Goal: Task Accomplishment & Management: Manage account settings

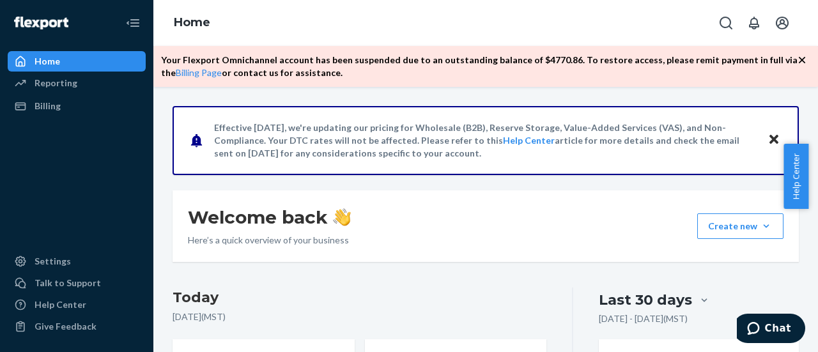
click at [538, 58] on p "Your Flexport Omnichannel account has been suspended due to an outstanding bala…" at bounding box center [479, 67] width 637 height 26
click at [152, 67] on div "Home Reporting Reports Analytics Billing Settings Talk to Support Help Center G…" at bounding box center [76, 176] width 153 height 352
click at [184, 74] on link "Billing Page" at bounding box center [199, 72] width 46 height 11
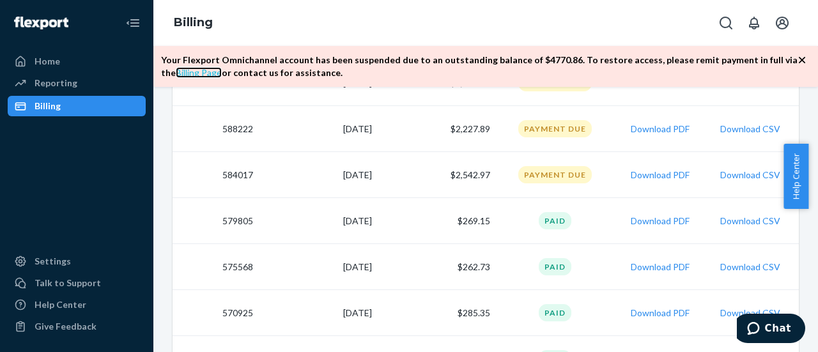
scroll to position [320, 0]
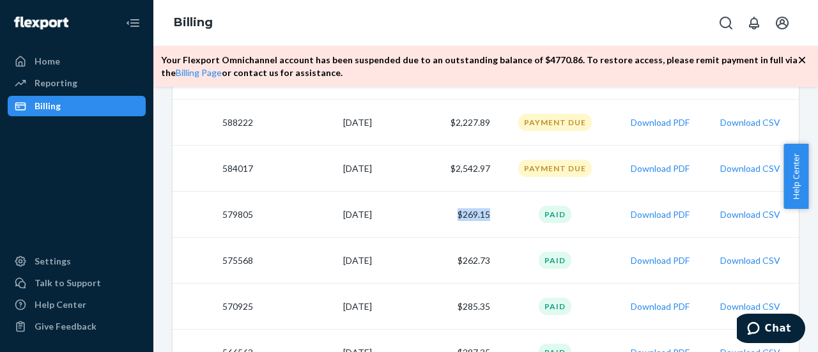
drag, startPoint x: 493, startPoint y: 212, endPoint x: 449, endPoint y: 215, distance: 44.2
click at [449, 215] on tr "579805 7/27/2025 $269.15 Paid Download PDF Download CSV" at bounding box center [486, 215] width 627 height 46
click at [449, 215] on td "$269.15" at bounding box center [436, 215] width 119 height 46
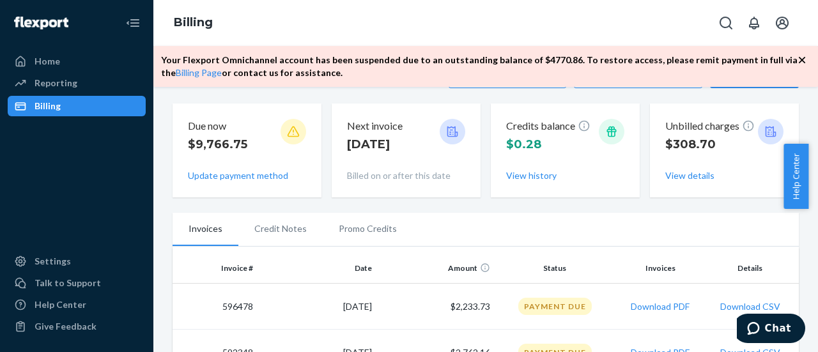
scroll to position [64, 0]
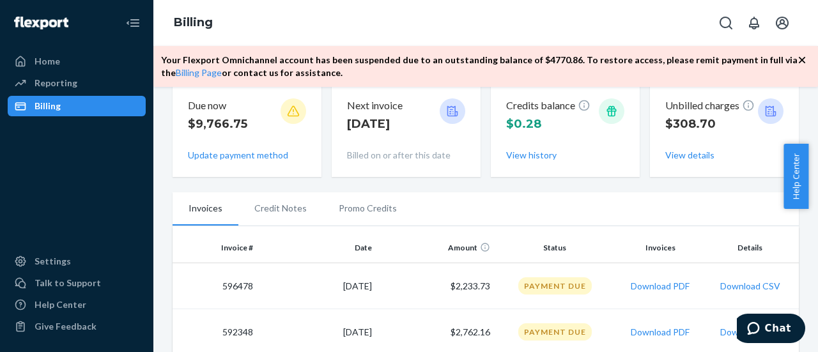
click at [344, 286] on td "[DATE]" at bounding box center [317, 286] width 119 height 46
drag, startPoint x: 490, startPoint y: 285, endPoint x: 432, endPoint y: 292, distance: 58.1
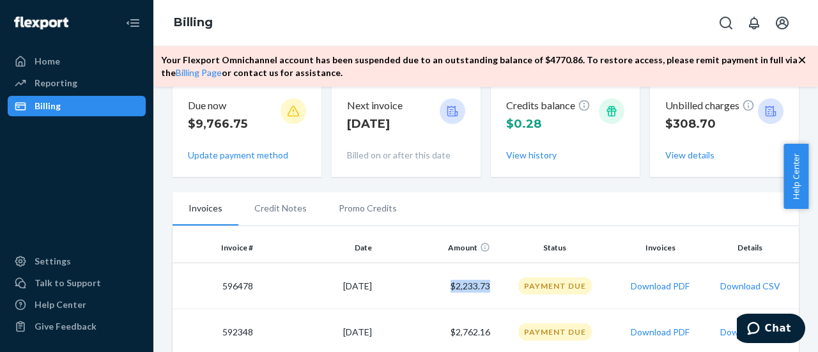
click at [432, 292] on tr "596478 9/21/2025 $2,233.73 Payment Due Download PDF Download CSV" at bounding box center [486, 286] width 627 height 46
click at [446, 288] on td "$2,233.73" at bounding box center [436, 286] width 119 height 46
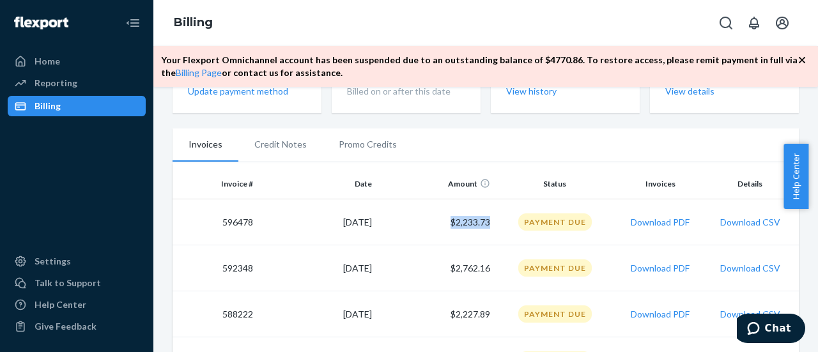
drag, startPoint x: 444, startPoint y: 227, endPoint x: 485, endPoint y: 226, distance: 40.9
click at [485, 226] on td "$2,233.73" at bounding box center [436, 223] width 119 height 46
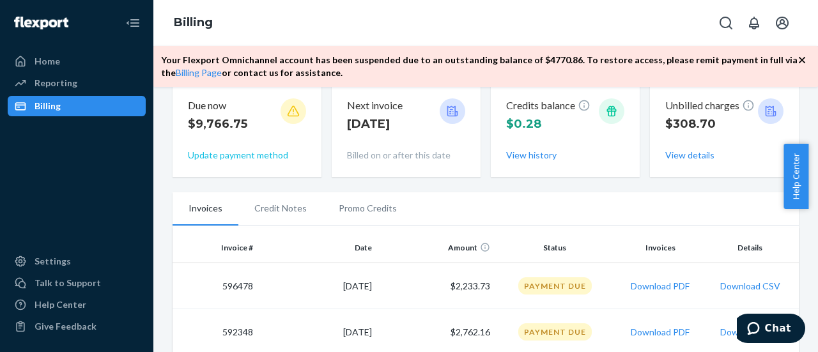
click at [228, 152] on button "Update payment method" at bounding box center [238, 155] width 100 height 13
click at [292, 114] on icon at bounding box center [293, 111] width 13 height 13
click at [274, 155] on button "Update payment method" at bounding box center [238, 155] width 100 height 13
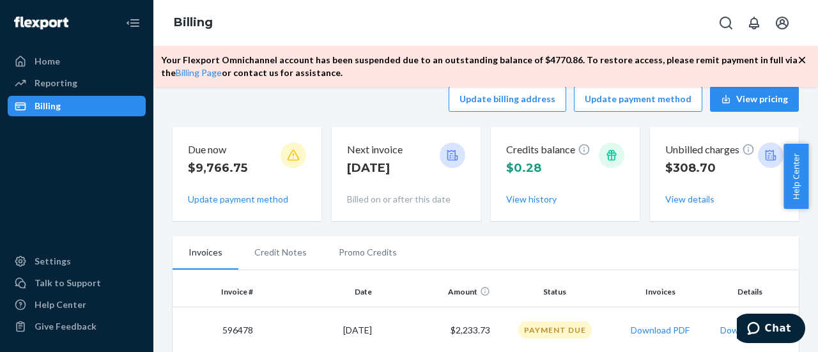
scroll to position [0, 0]
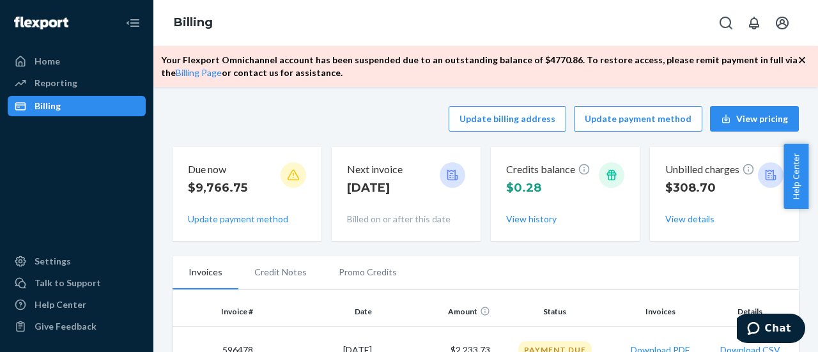
click at [289, 176] on icon at bounding box center [293, 175] width 13 height 13
click at [657, 122] on button "Update payment method" at bounding box center [638, 119] width 129 height 26
click at [216, 191] on p "$9,766.75" at bounding box center [217, 188] width 59 height 17
click at [288, 173] on icon at bounding box center [294, 175] width 12 height 11
click at [256, 221] on button "Update payment method" at bounding box center [238, 219] width 100 height 13
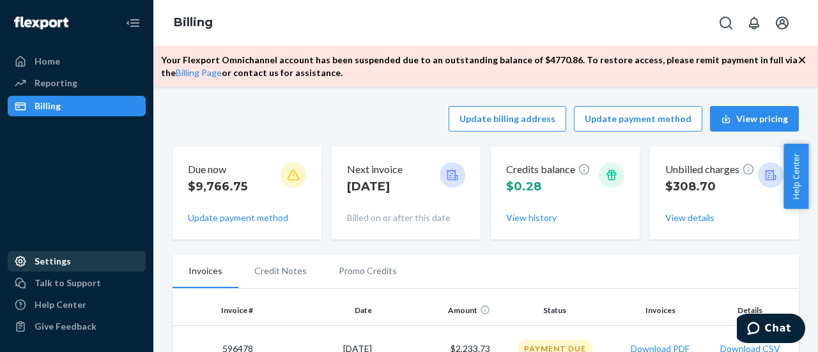
click at [70, 257] on div "Settings" at bounding box center [77, 262] width 136 height 18
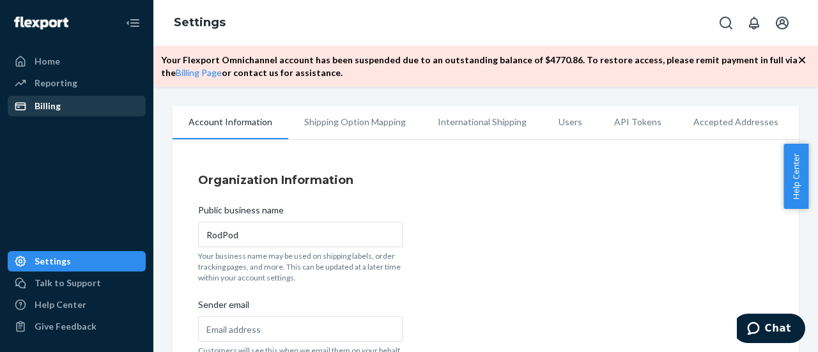
click at [61, 100] on div "Billing" at bounding box center [77, 106] width 136 height 18
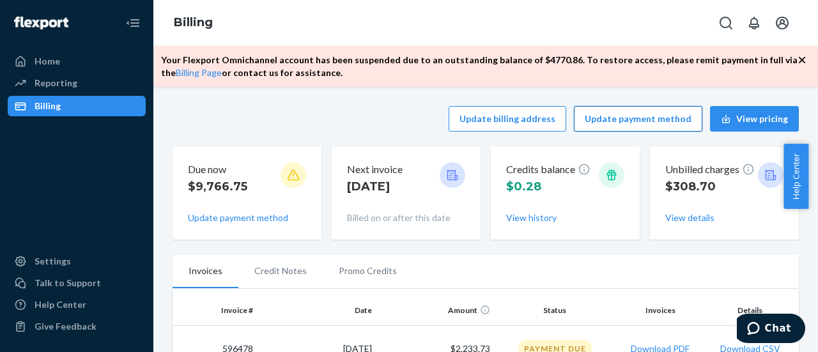
click at [667, 118] on button "Update payment method" at bounding box center [638, 119] width 129 height 26
click at [223, 190] on p "$9,766.75" at bounding box center [217, 186] width 59 height 17
click at [220, 171] on p "Due now" at bounding box center [217, 169] width 59 height 15
click at [466, 88] on div "Update billing address Update payment method View pricing Due now $9,766.75 Upd…" at bounding box center [485, 219] width 665 height 265
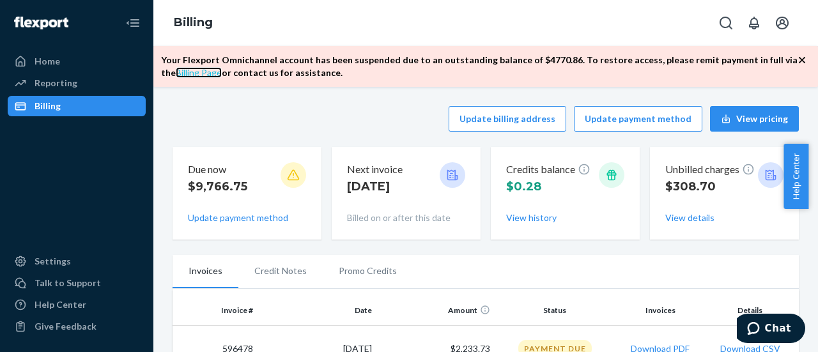
click at [193, 77] on link "Billing Page" at bounding box center [199, 72] width 46 height 11
click at [191, 74] on link "Billing Page" at bounding box center [199, 72] width 46 height 11
click at [757, 19] on icon "Open notifications" at bounding box center [754, 23] width 10 height 13
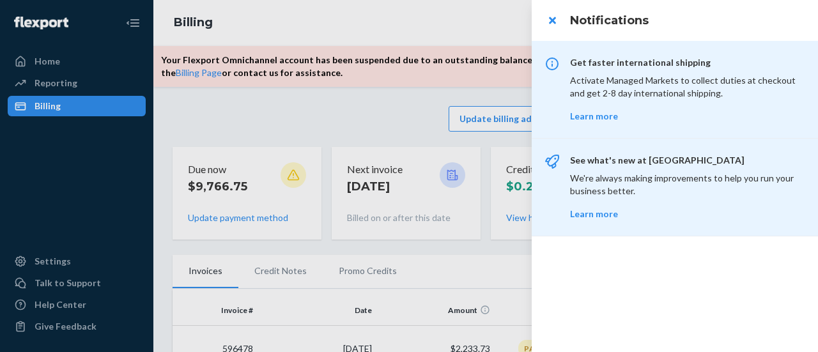
click at [473, 22] on div at bounding box center [409, 176] width 818 height 352
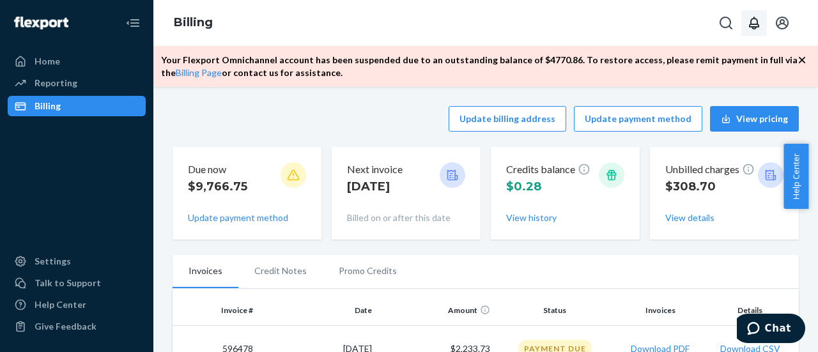
click at [290, 179] on icon at bounding box center [293, 175] width 13 height 13
click at [290, 175] on icon at bounding box center [293, 175] width 13 height 13
click at [290, 174] on icon at bounding box center [293, 175] width 13 height 13
click at [290, 173] on icon at bounding box center [293, 175] width 13 height 13
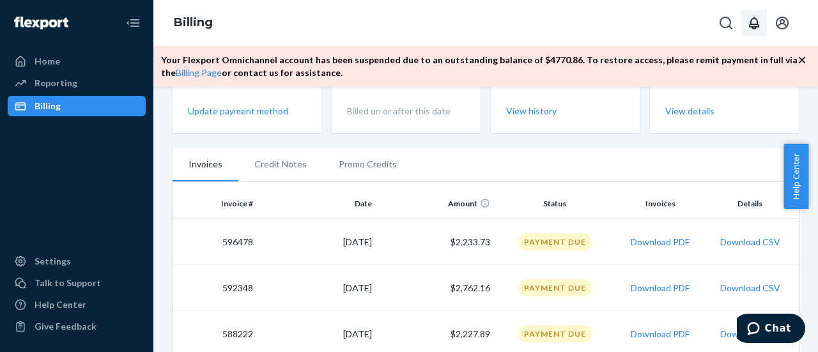
scroll to position [128, 0]
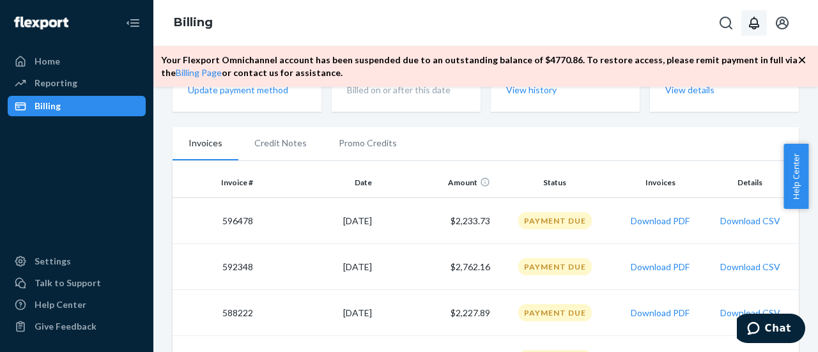
click at [565, 217] on div "Payment Due" at bounding box center [556, 220] width 74 height 17
click at [564, 219] on div "Payment Due" at bounding box center [556, 220] width 74 height 17
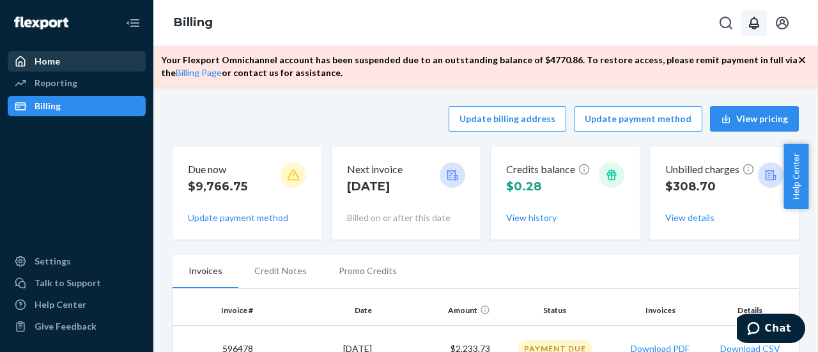
click at [84, 58] on div "Home" at bounding box center [77, 61] width 136 height 18
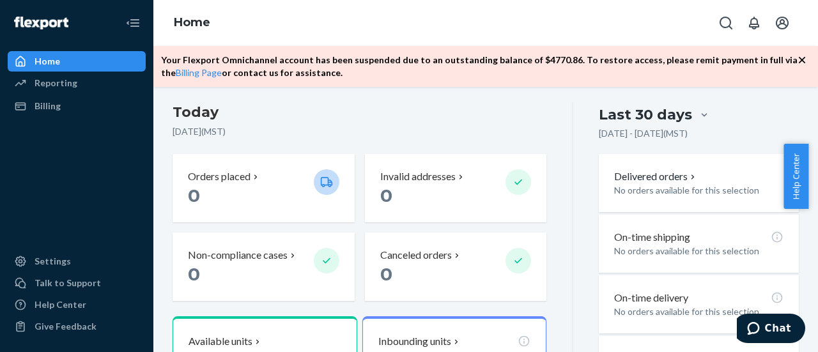
scroll to position [121, 0]
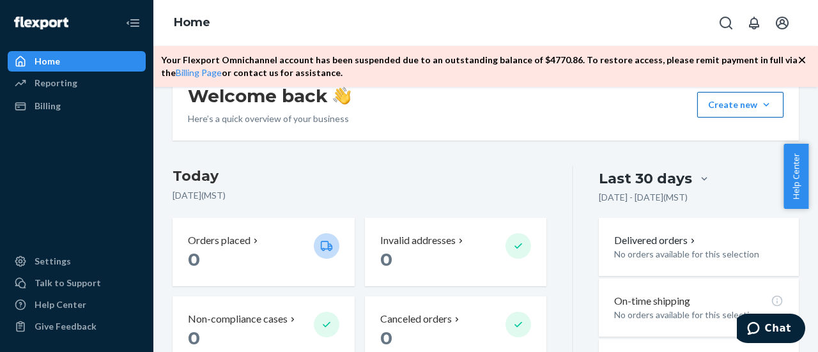
click at [728, 103] on button "Create new Create new inbound Create new order Create new product" at bounding box center [741, 105] width 86 height 26
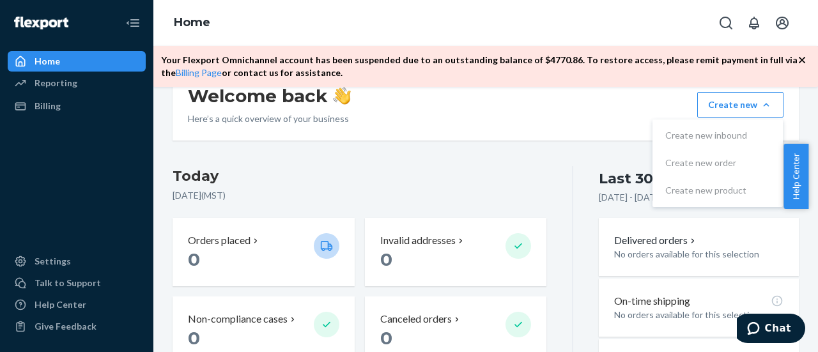
click at [632, 116] on div "Welcome back Here’s a quick overview of your business Create new Create new inb…" at bounding box center [486, 105] width 627 height 72
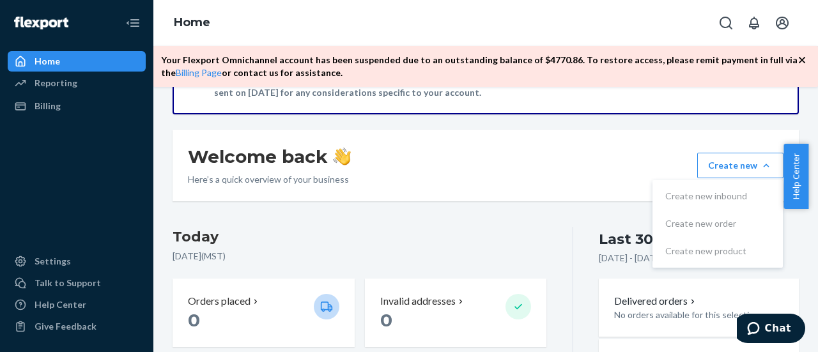
scroll to position [0, 0]
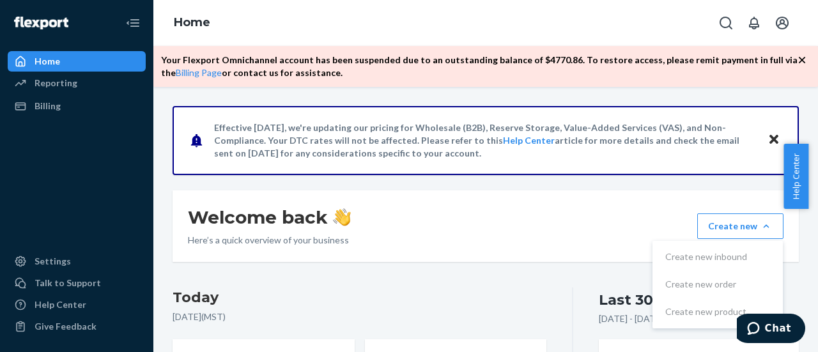
click at [804, 61] on icon "button" at bounding box center [802, 60] width 13 height 13
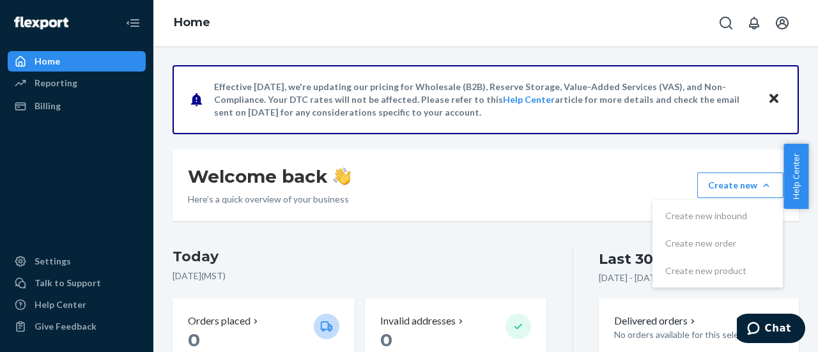
drag, startPoint x: 47, startPoint y: 103, endPoint x: 153, endPoint y: 109, distance: 106.3
click at [47, 103] on div "Billing" at bounding box center [48, 106] width 26 height 13
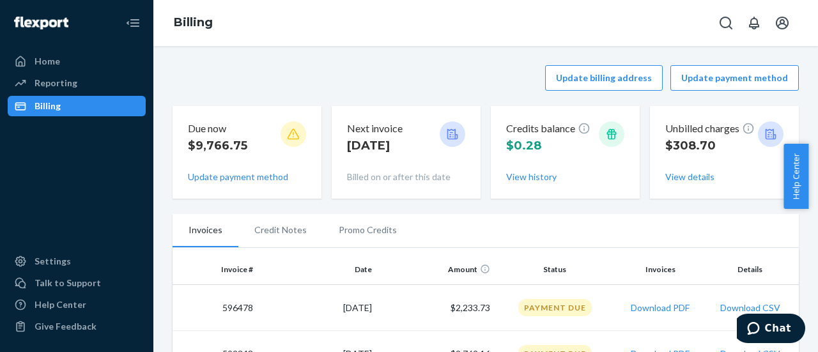
click at [290, 134] on icon at bounding box center [293, 134] width 13 height 13
click at [261, 176] on button "Update payment method" at bounding box center [238, 177] width 100 height 13
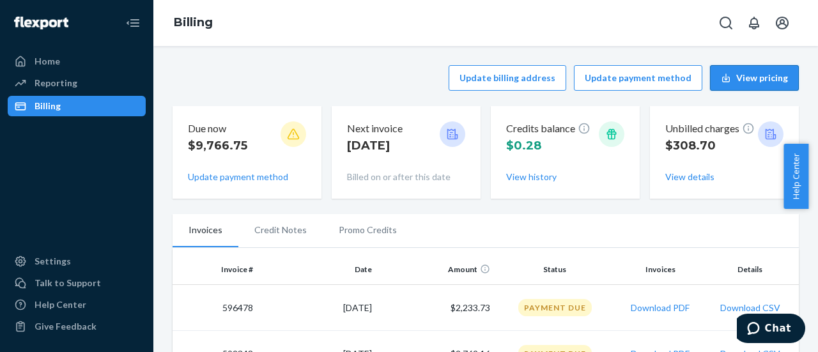
click at [733, 84] on button "View pricing" at bounding box center [754, 78] width 89 height 26
